Goal: Find contact information: Obtain details needed to contact an individual or organization

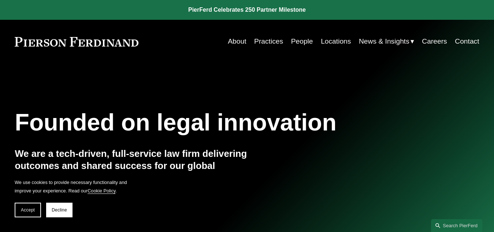
click at [298, 41] on link "People" at bounding box center [302, 41] width 22 height 14
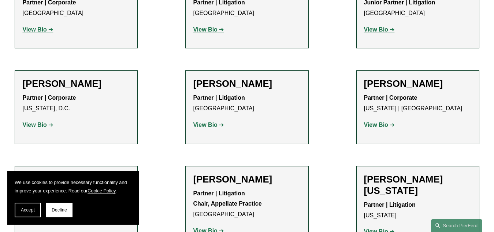
scroll to position [9262, 0]
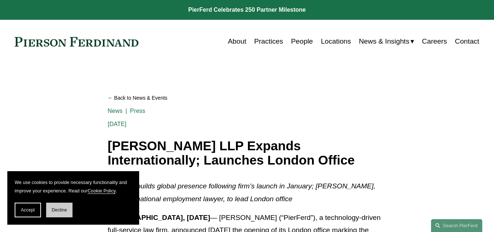
click at [61, 215] on button "Decline" at bounding box center [59, 210] width 26 height 15
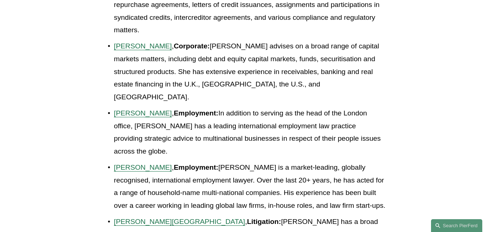
scroll to position [1343, 0]
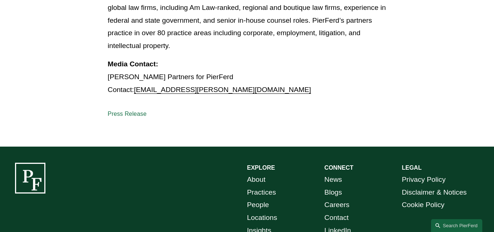
click at [342, 211] on link "Contact" at bounding box center [336, 217] width 24 height 13
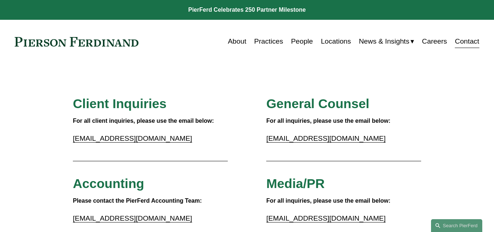
click at [344, 40] on link "Locations" at bounding box center [336, 41] width 30 height 14
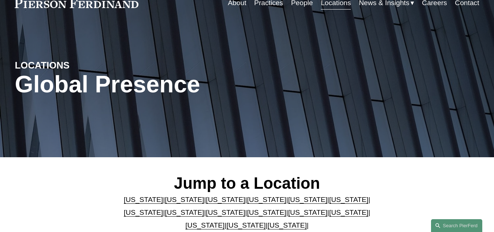
scroll to position [146, 0]
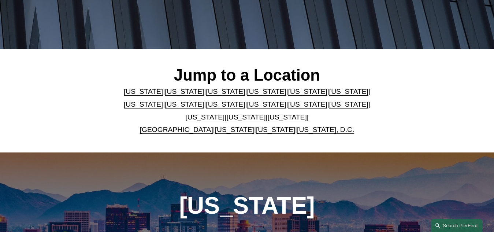
click at [192, 132] on link "[GEOGRAPHIC_DATA]" at bounding box center [176, 130] width 73 height 8
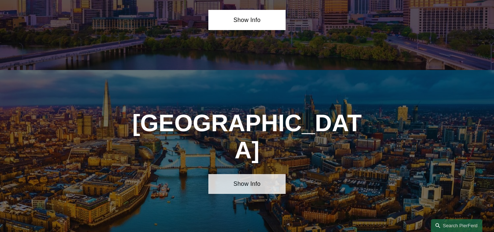
scroll to position [2423, 0]
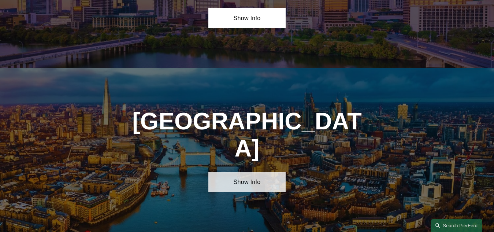
click at [257, 172] on link "Show Info" at bounding box center [246, 182] width 77 height 20
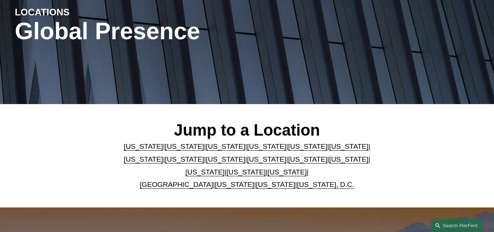
scroll to position [70, 0]
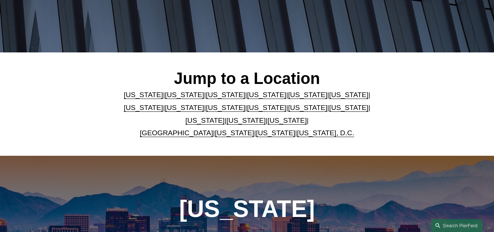
click at [182, 133] on link "[GEOGRAPHIC_DATA]" at bounding box center [176, 133] width 73 height 8
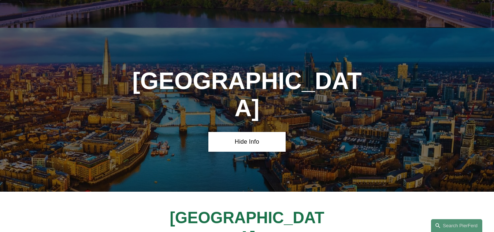
scroll to position [2497, 0]
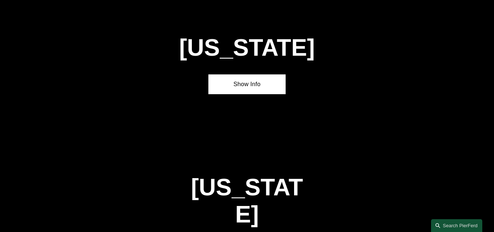
scroll to position [2282, 0]
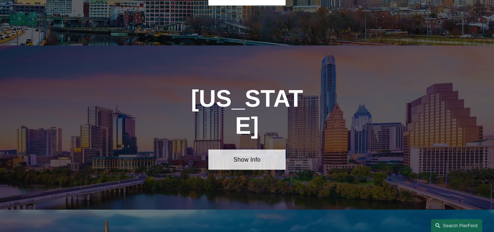
click at [241, 149] on link "Show Info" at bounding box center [246, 159] width 77 height 20
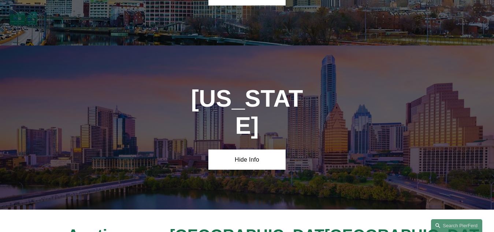
scroll to position [2355, 0]
